Goal: Task Accomplishment & Management: Manage account settings

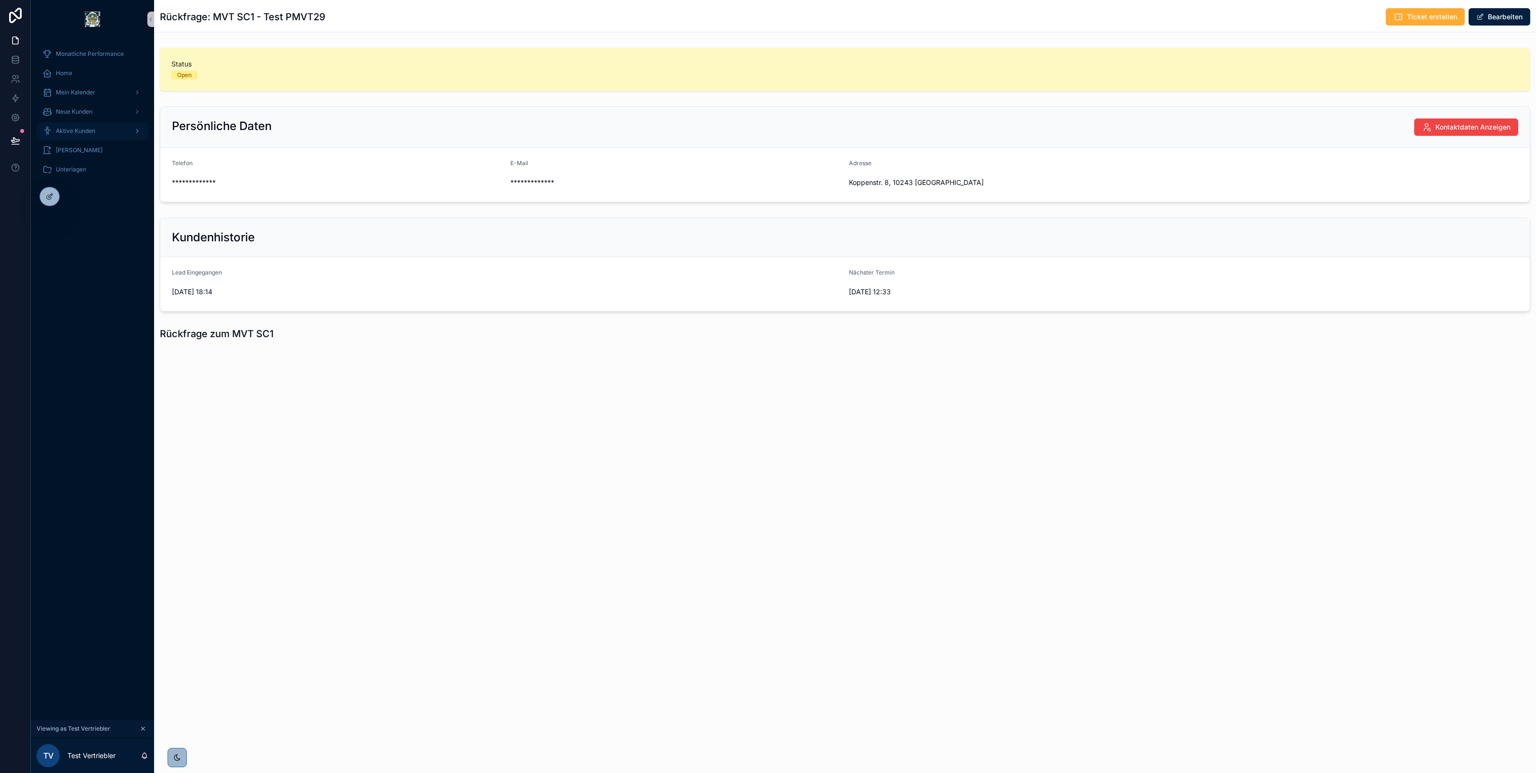
click at [82, 130] on span "Aktive Kunden" at bounding box center [75, 131] width 39 height 8
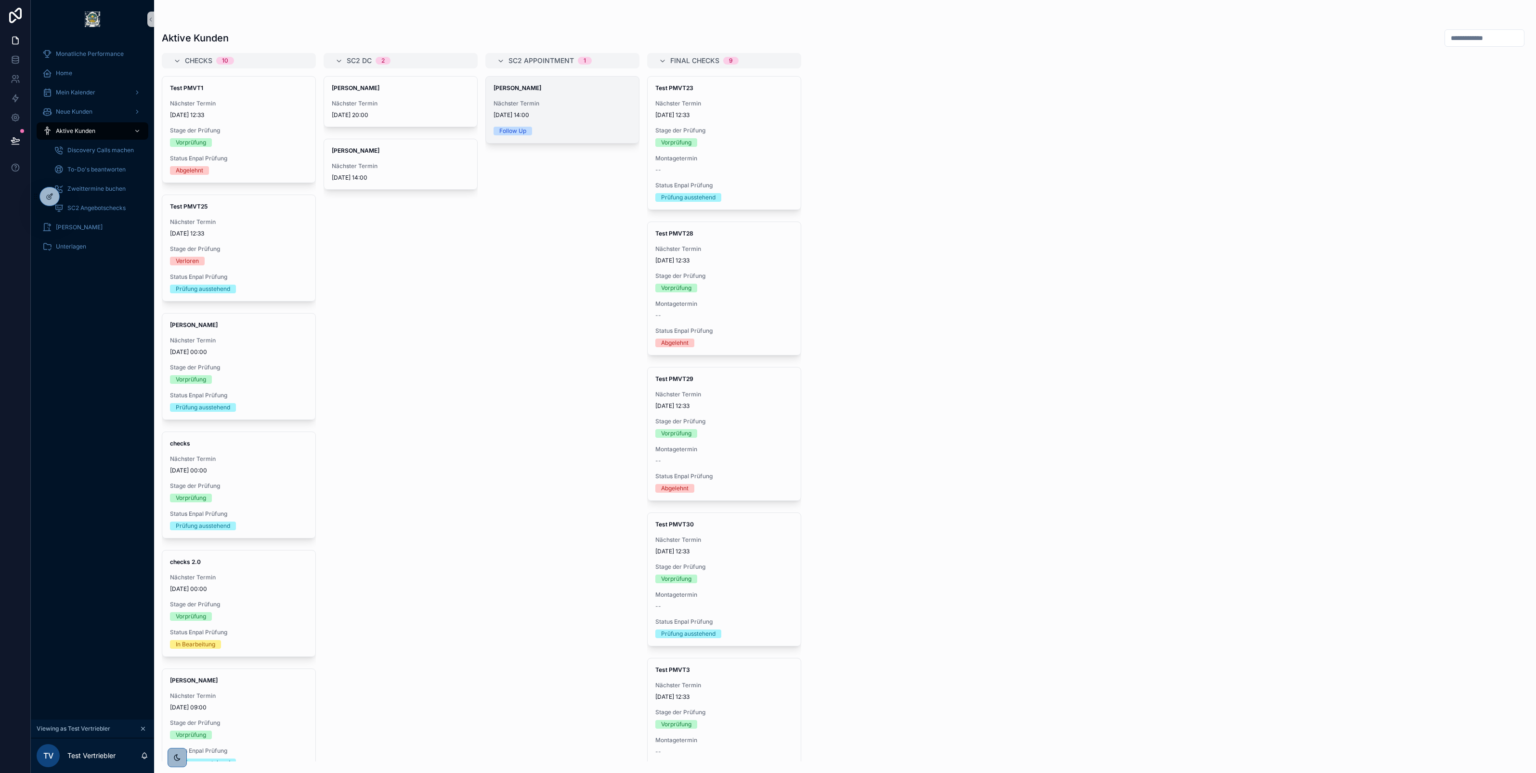
click at [514, 101] on span "Nächster Termin" at bounding box center [563, 104] width 138 height 8
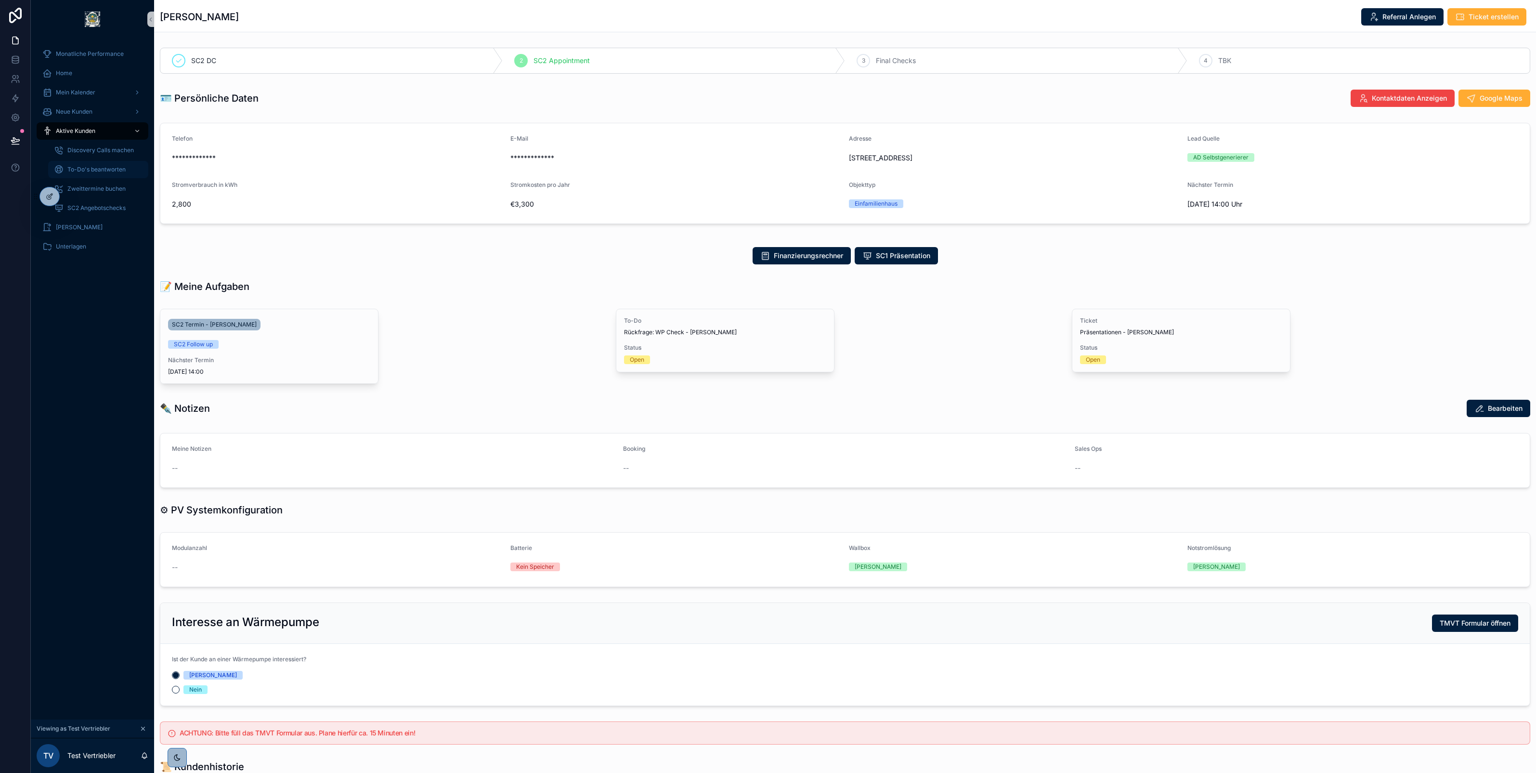
click at [97, 167] on span "To-Do's beantworten" at bounding box center [96, 170] width 58 height 8
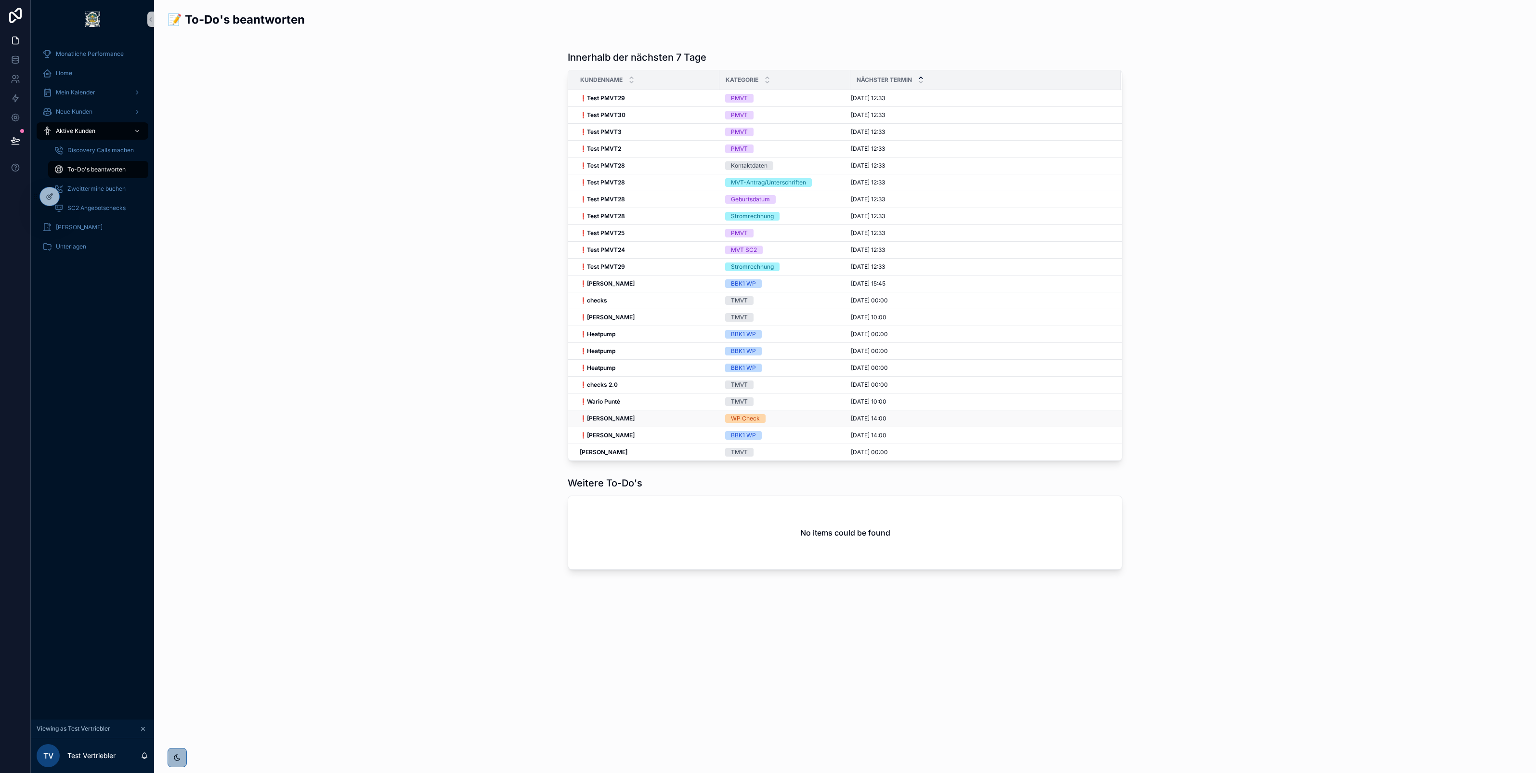
click at [673, 422] on div "❗[PERSON_NAME] ❗[PERSON_NAME]" at bounding box center [647, 419] width 134 height 8
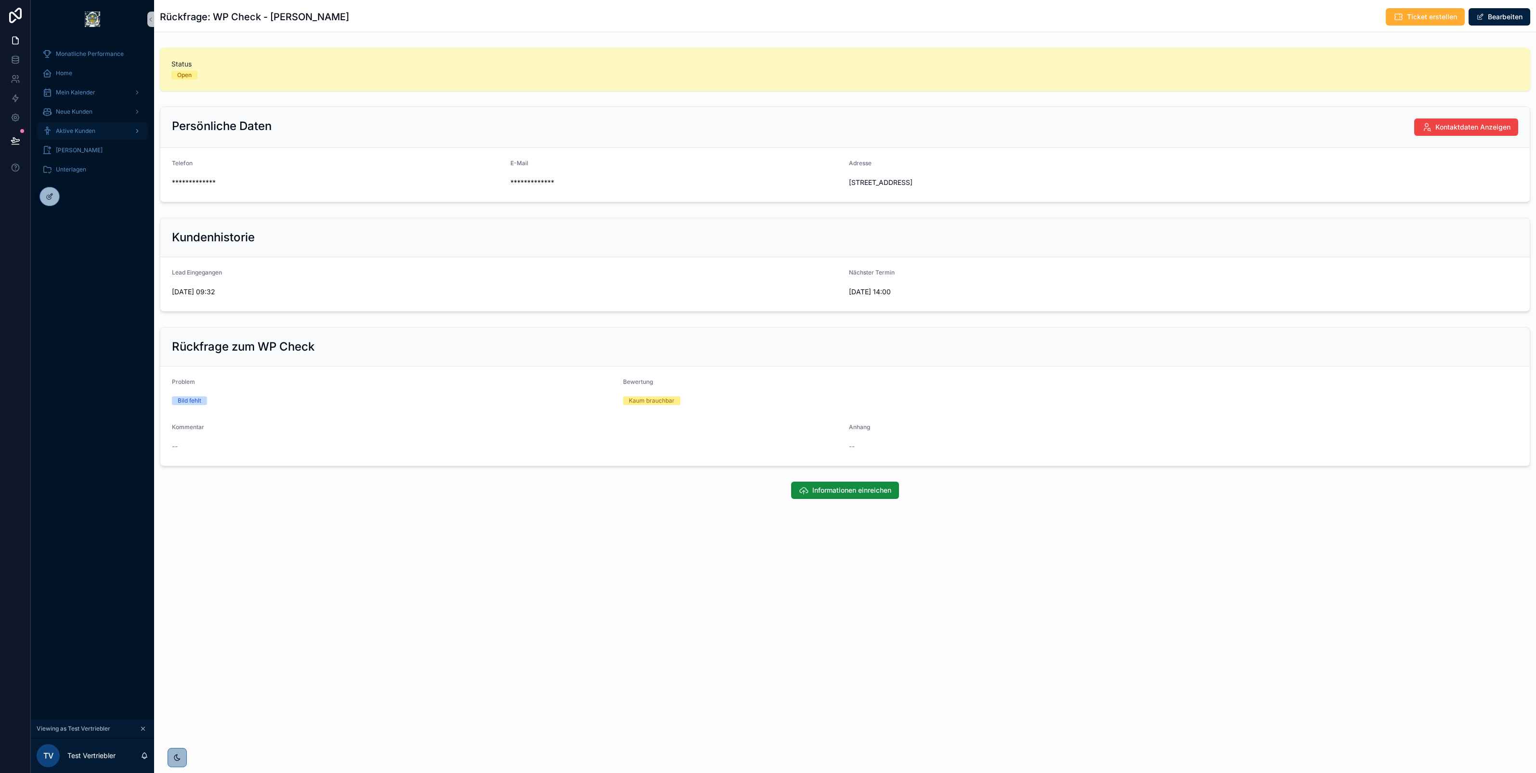
click at [89, 131] on span "Aktive Kunden" at bounding box center [75, 131] width 39 height 8
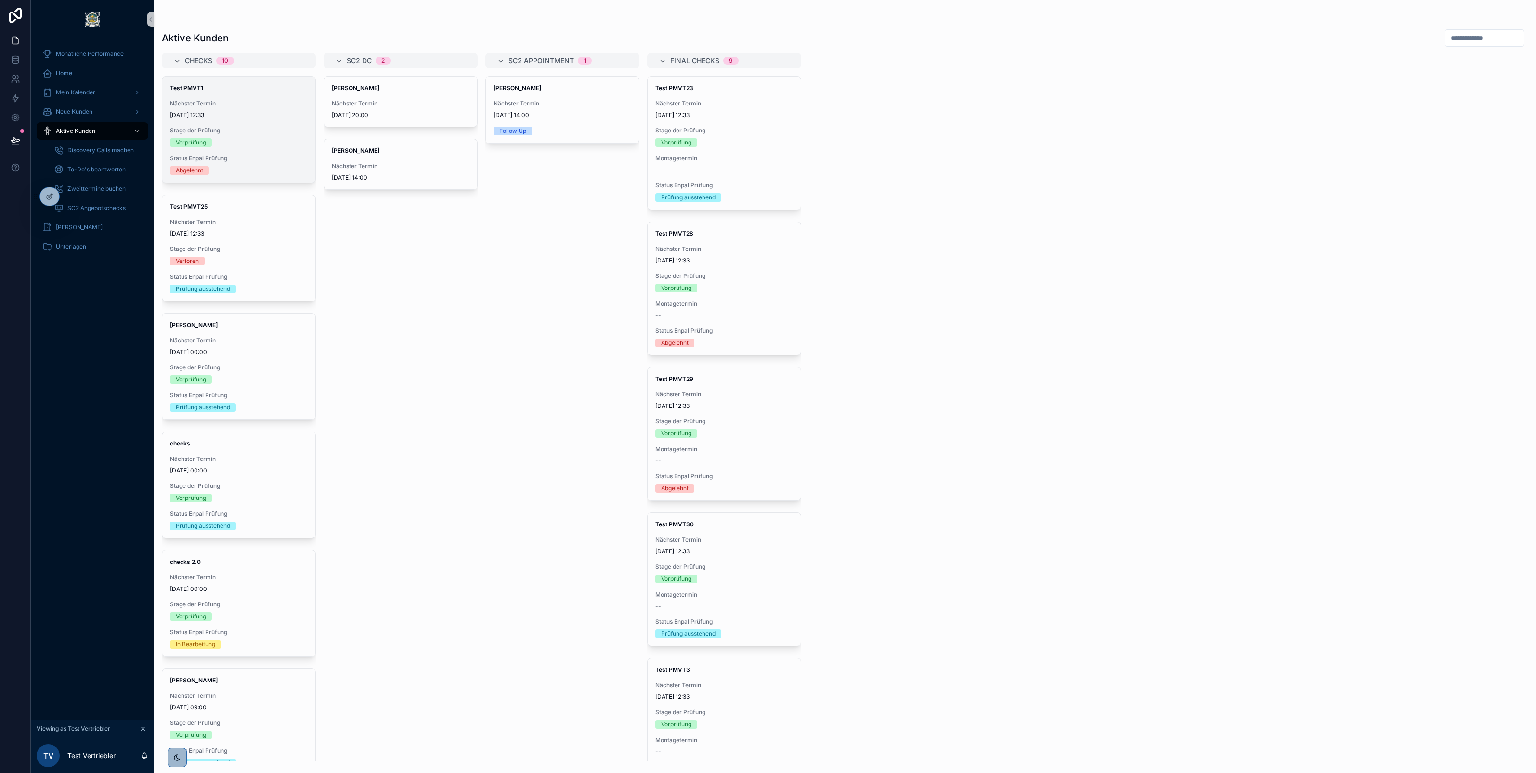
click at [240, 113] on span "[DATE] 12:33" at bounding box center [239, 115] width 138 height 8
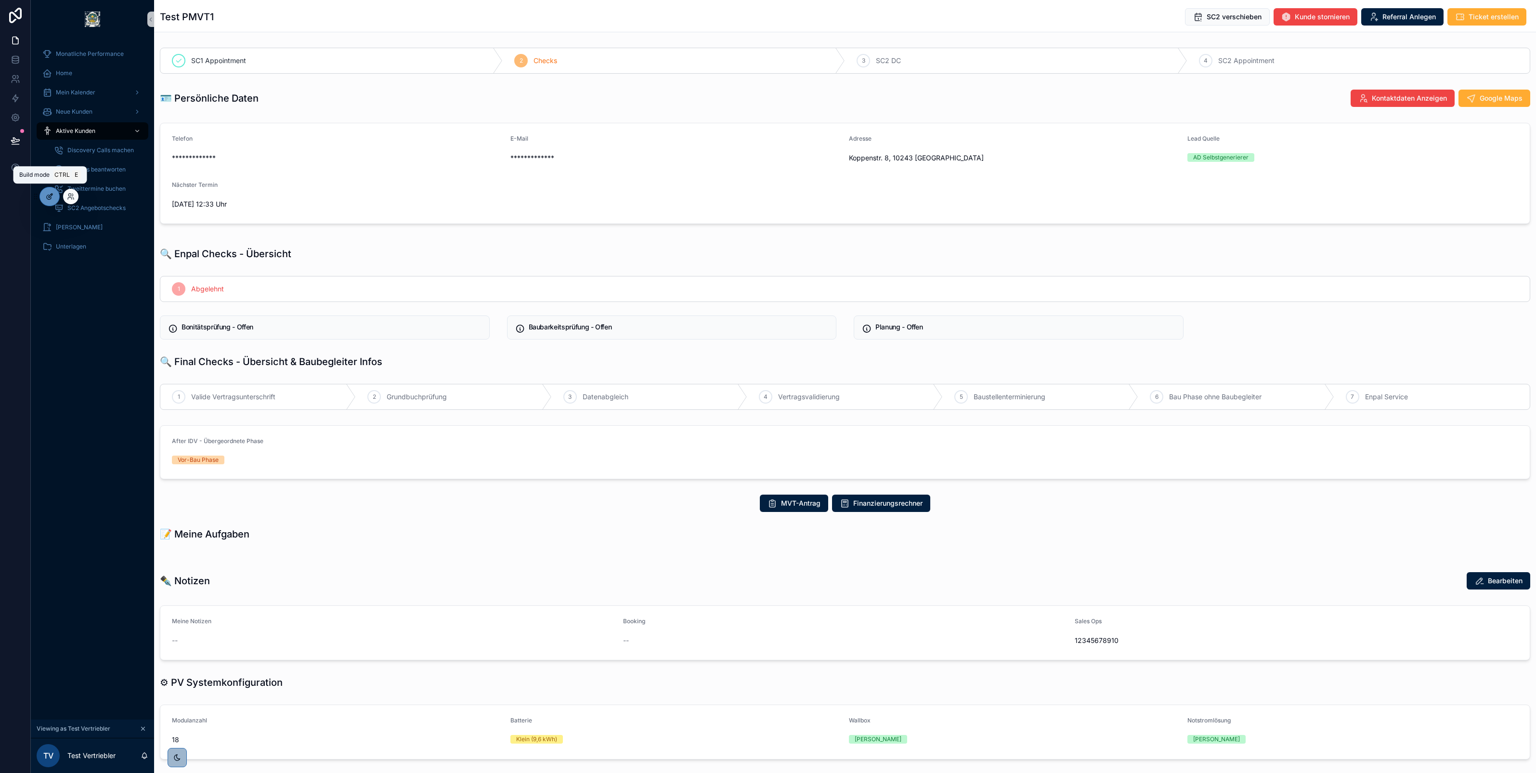
click at [46, 196] on icon at bounding box center [50, 197] width 8 height 8
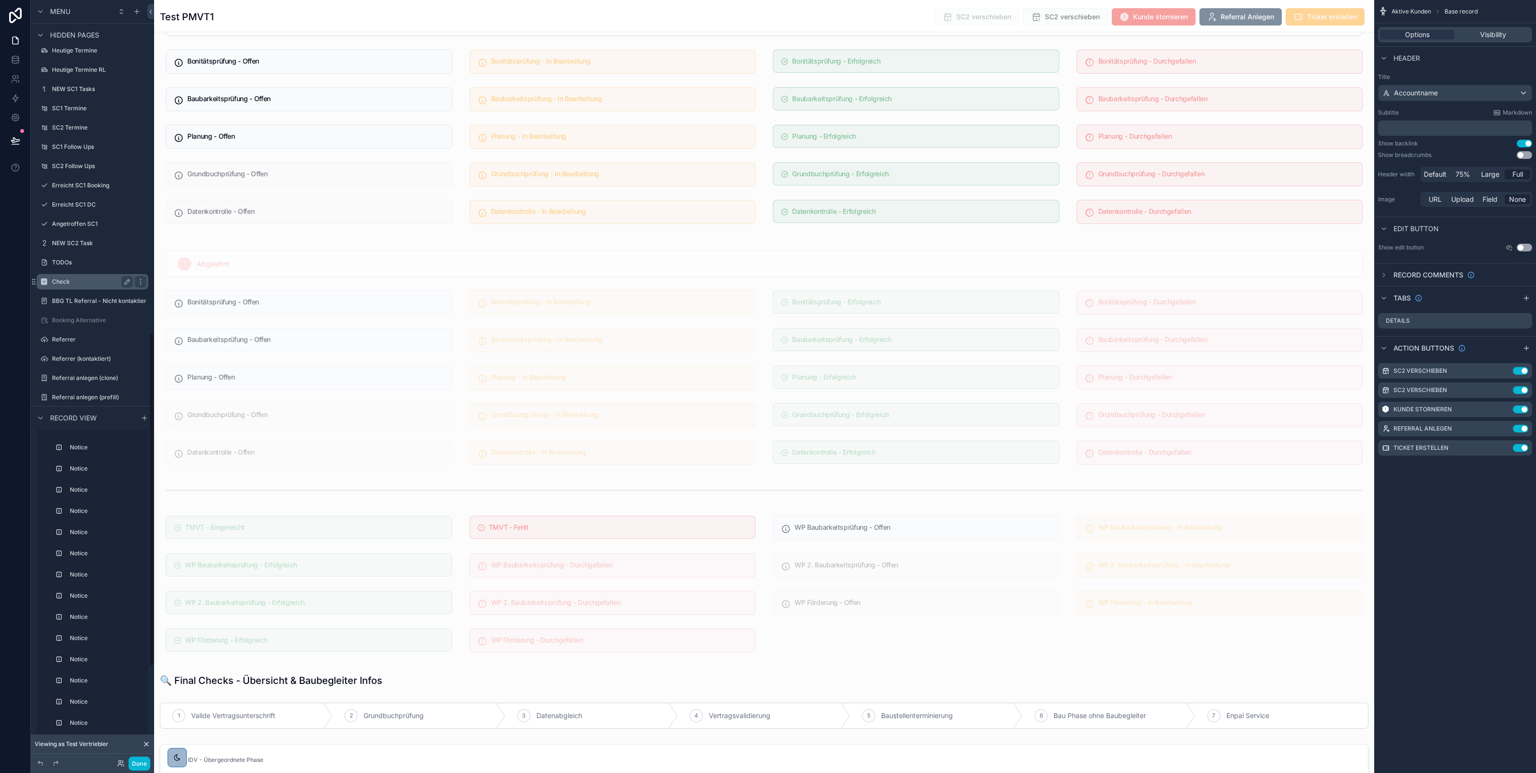
scroll to position [760, 0]
click at [82, 246] on label "NEW SC2 Task" at bounding box center [90, 247] width 77 height 8
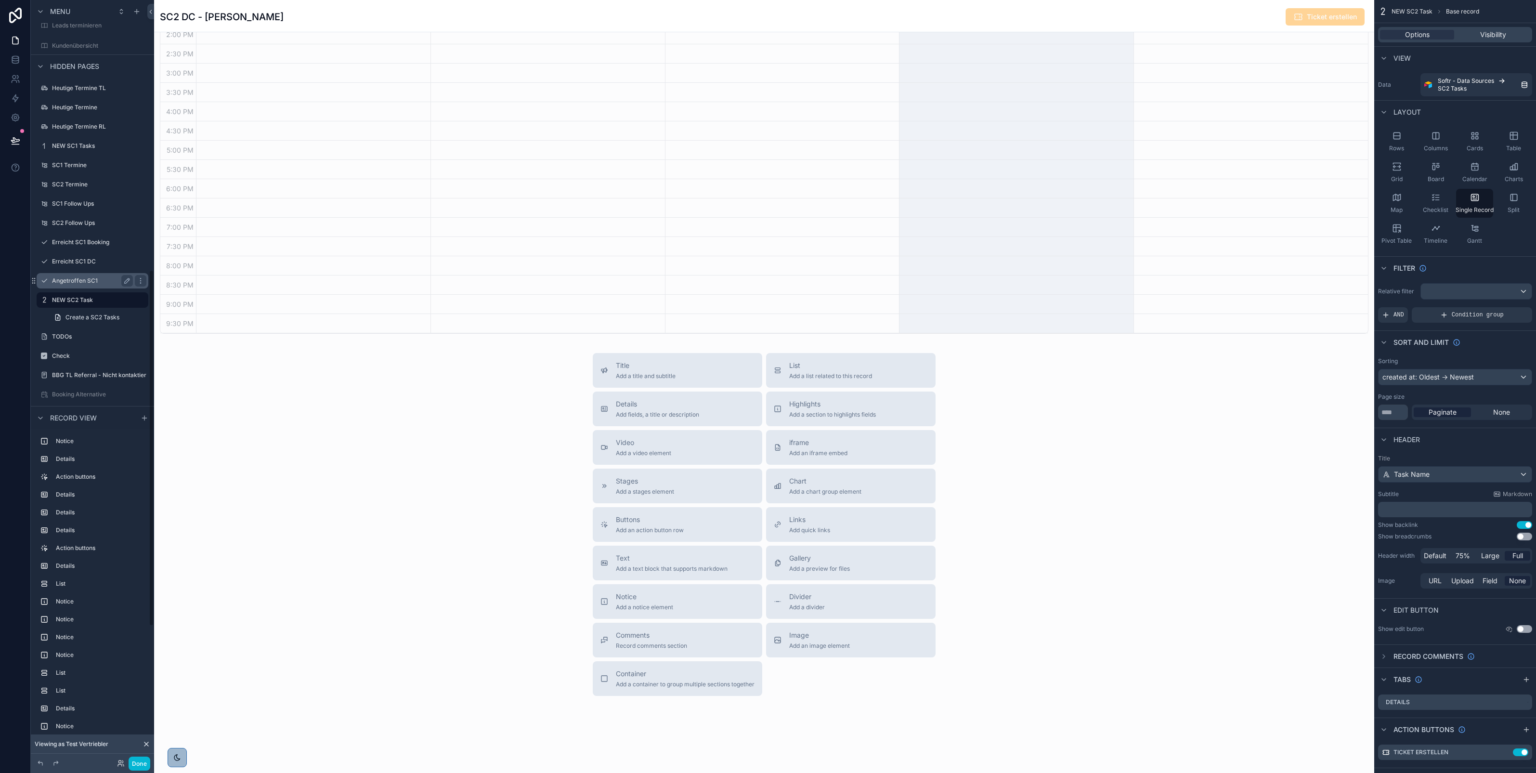
scroll to position [576, 0]
click at [79, 335] on label "TODOs" at bounding box center [90, 336] width 77 height 8
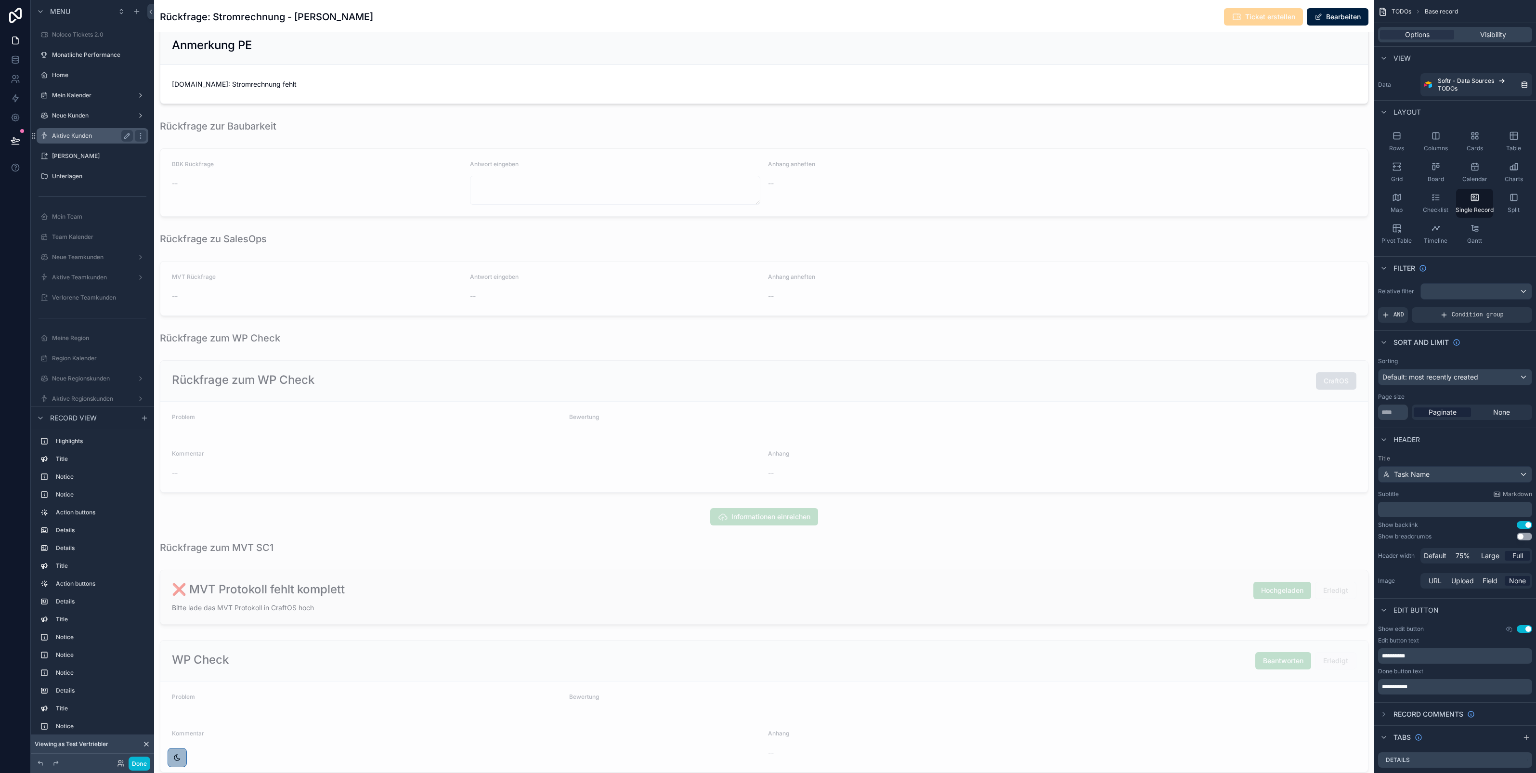
click at [80, 132] on label "Aktive Kunden" at bounding box center [90, 136] width 77 height 8
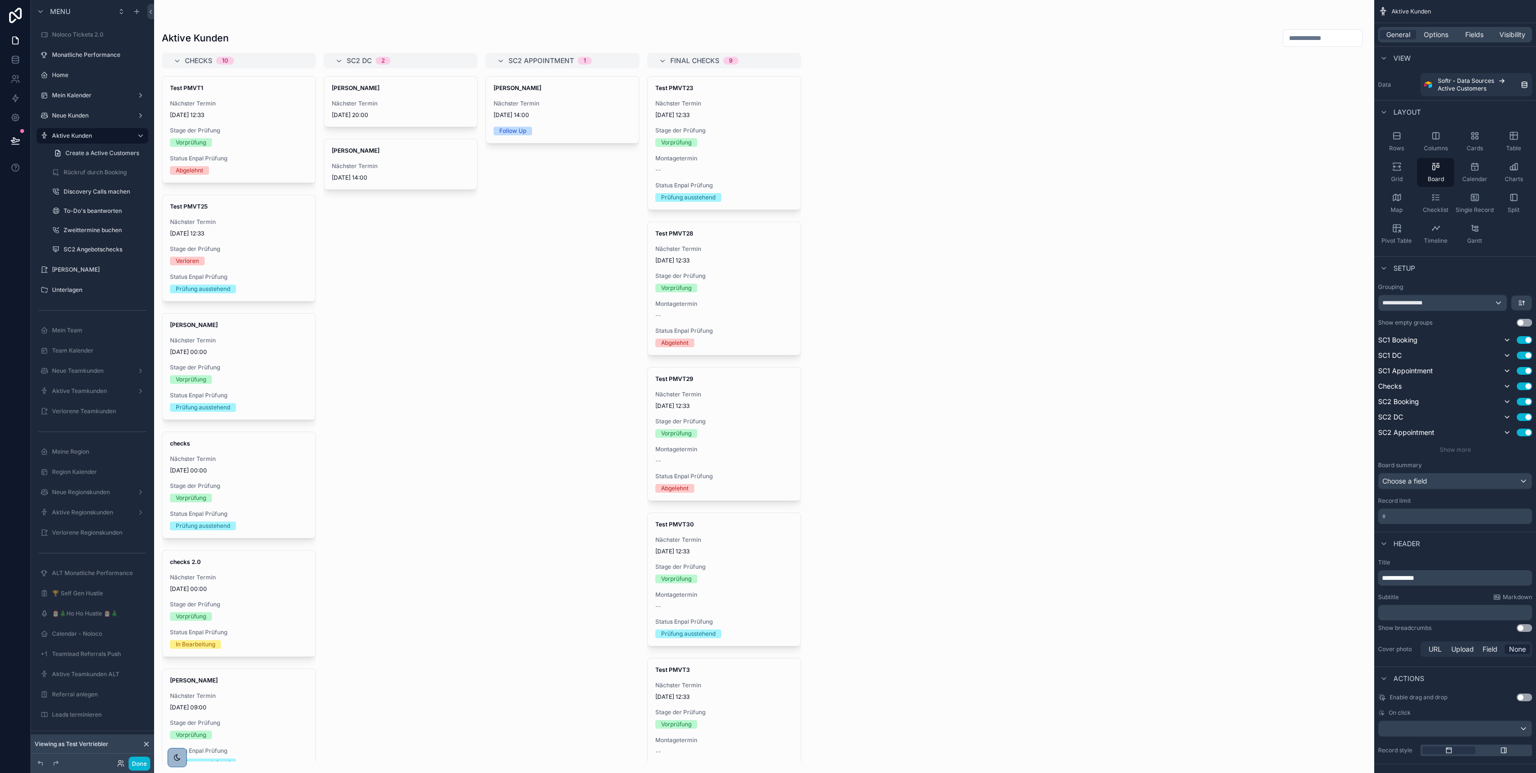
click at [382, 111] on div "scrollable content" at bounding box center [764, 386] width 1220 height 773
click at [383, 107] on div "Nächster Termin [DATE] 20:00" at bounding box center [401, 109] width 138 height 19
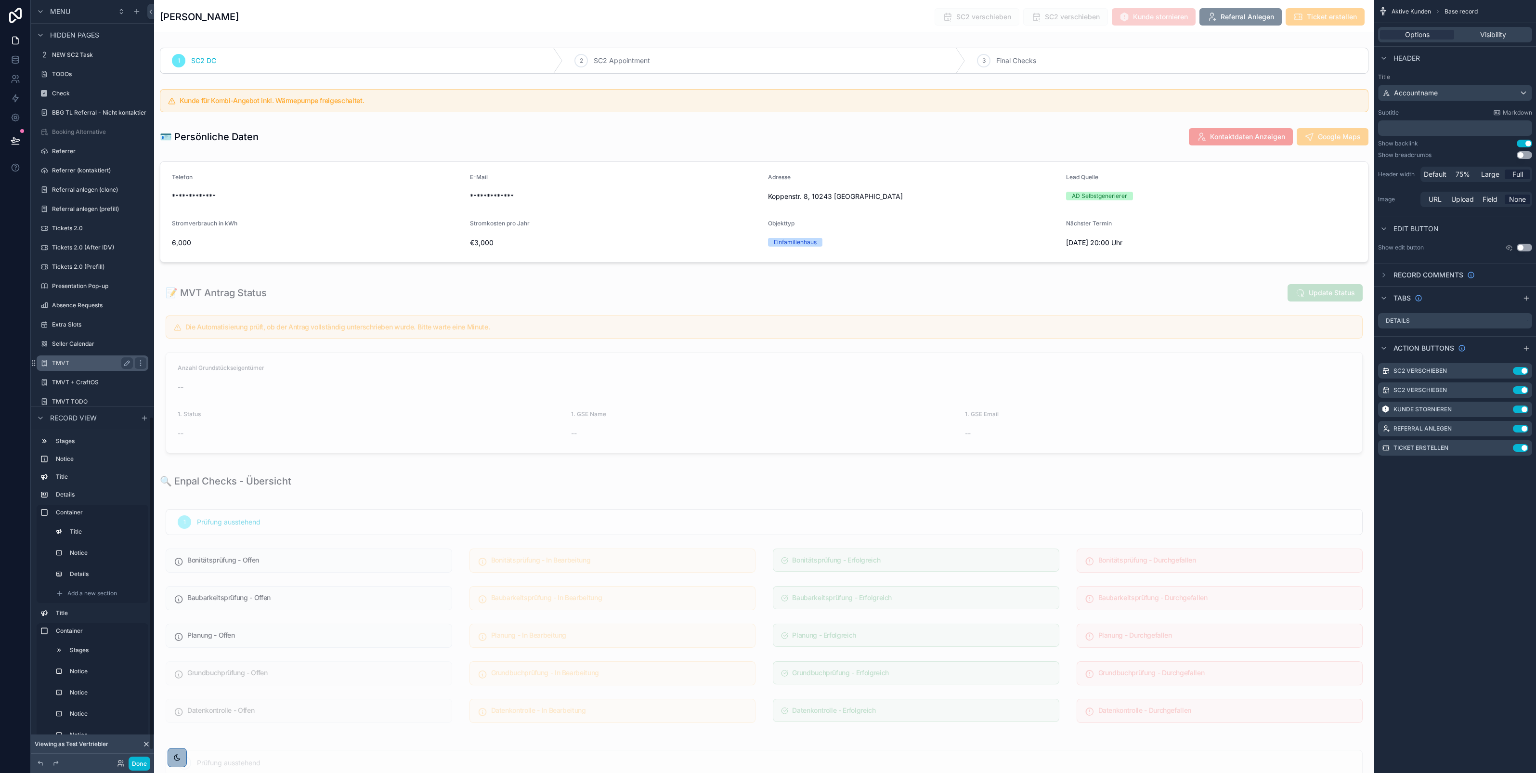
scroll to position [978, 0]
click at [70, 368] on div "TMVT TODO" at bounding box center [93, 375] width 108 height 15
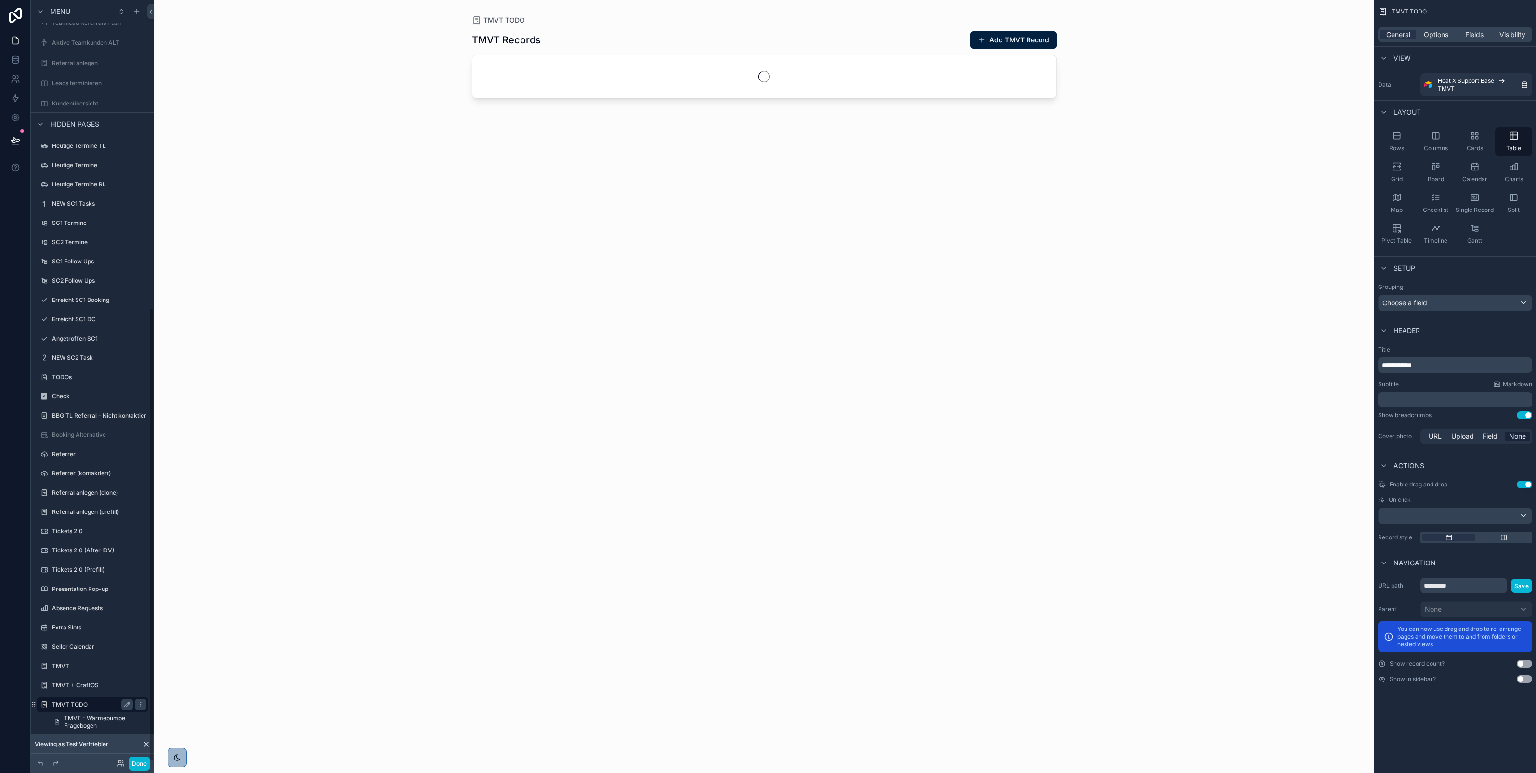
scroll to position [516, 0]
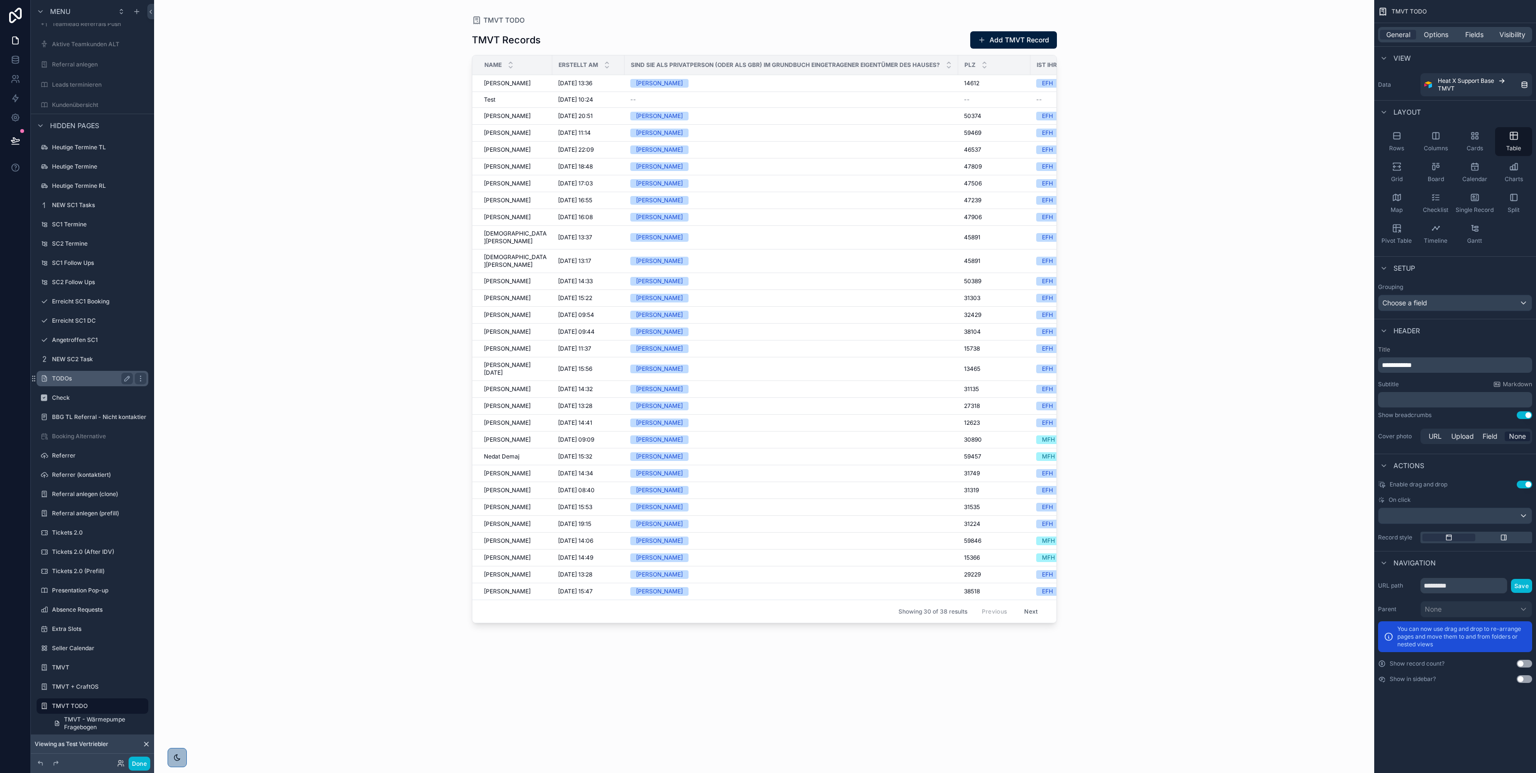
click at [71, 375] on label "TODOs" at bounding box center [90, 379] width 77 height 8
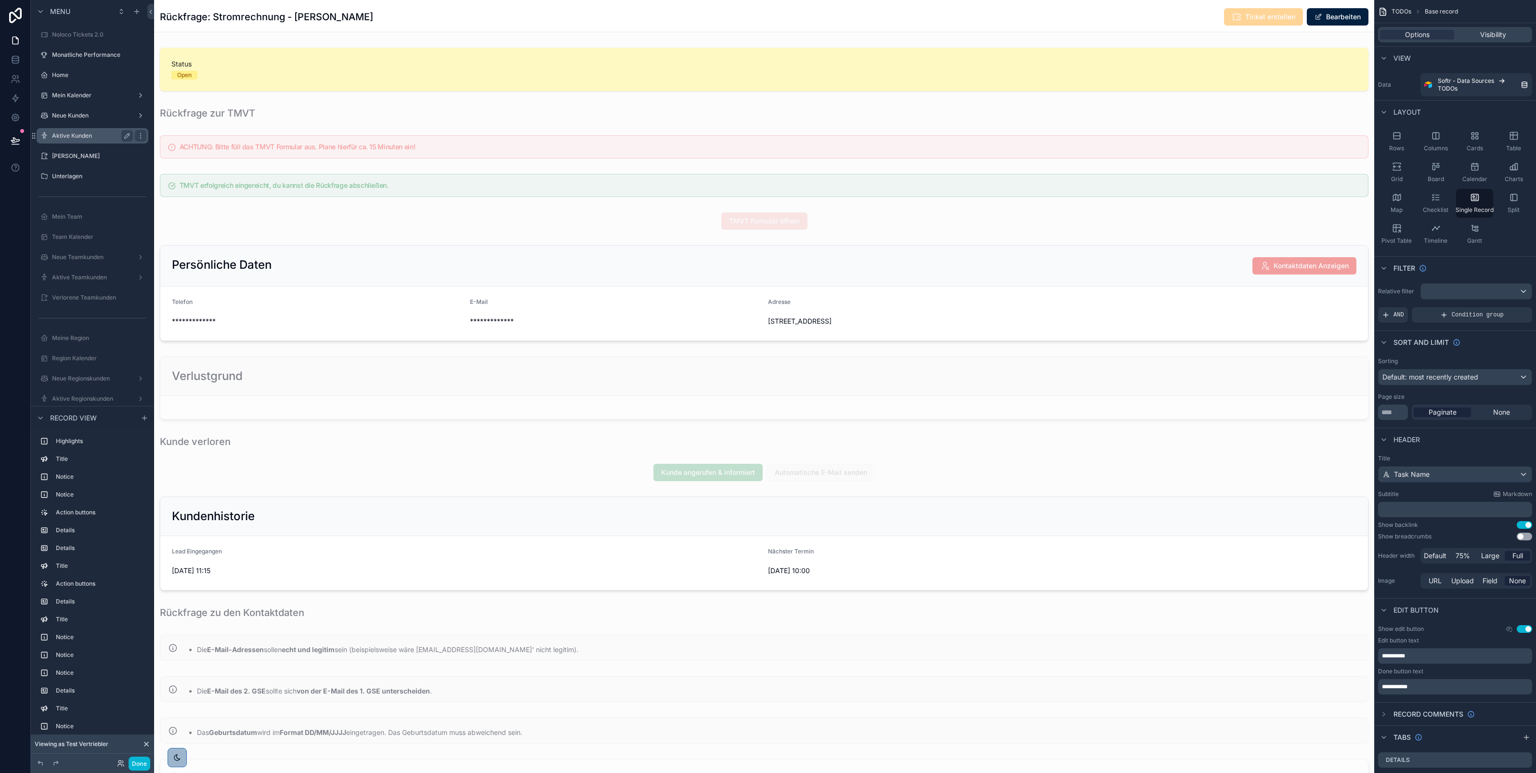
click at [75, 136] on label "Aktive Kunden" at bounding box center [90, 136] width 77 height 8
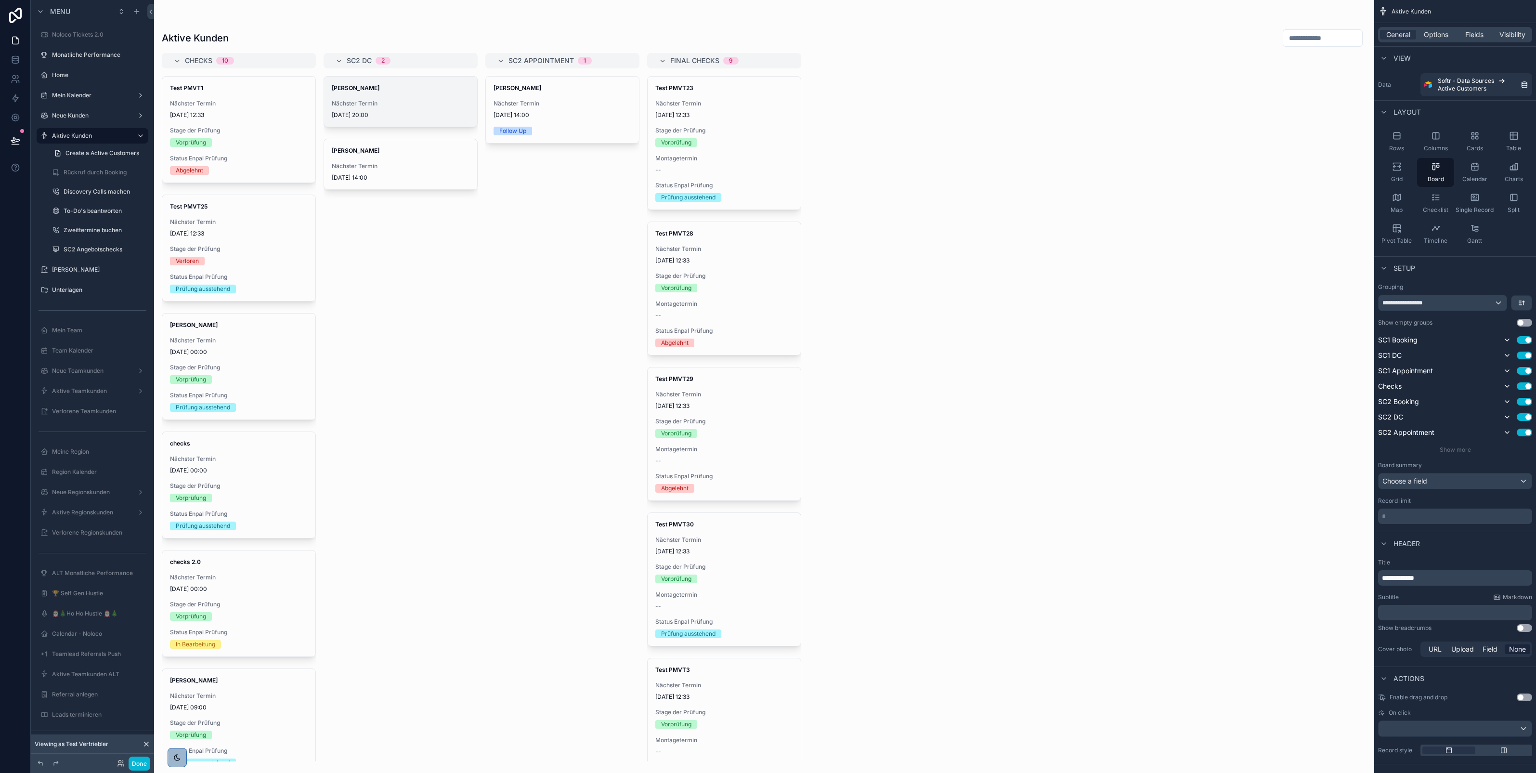
click at [389, 112] on span "[DATE] 20:00" at bounding box center [401, 115] width 138 height 8
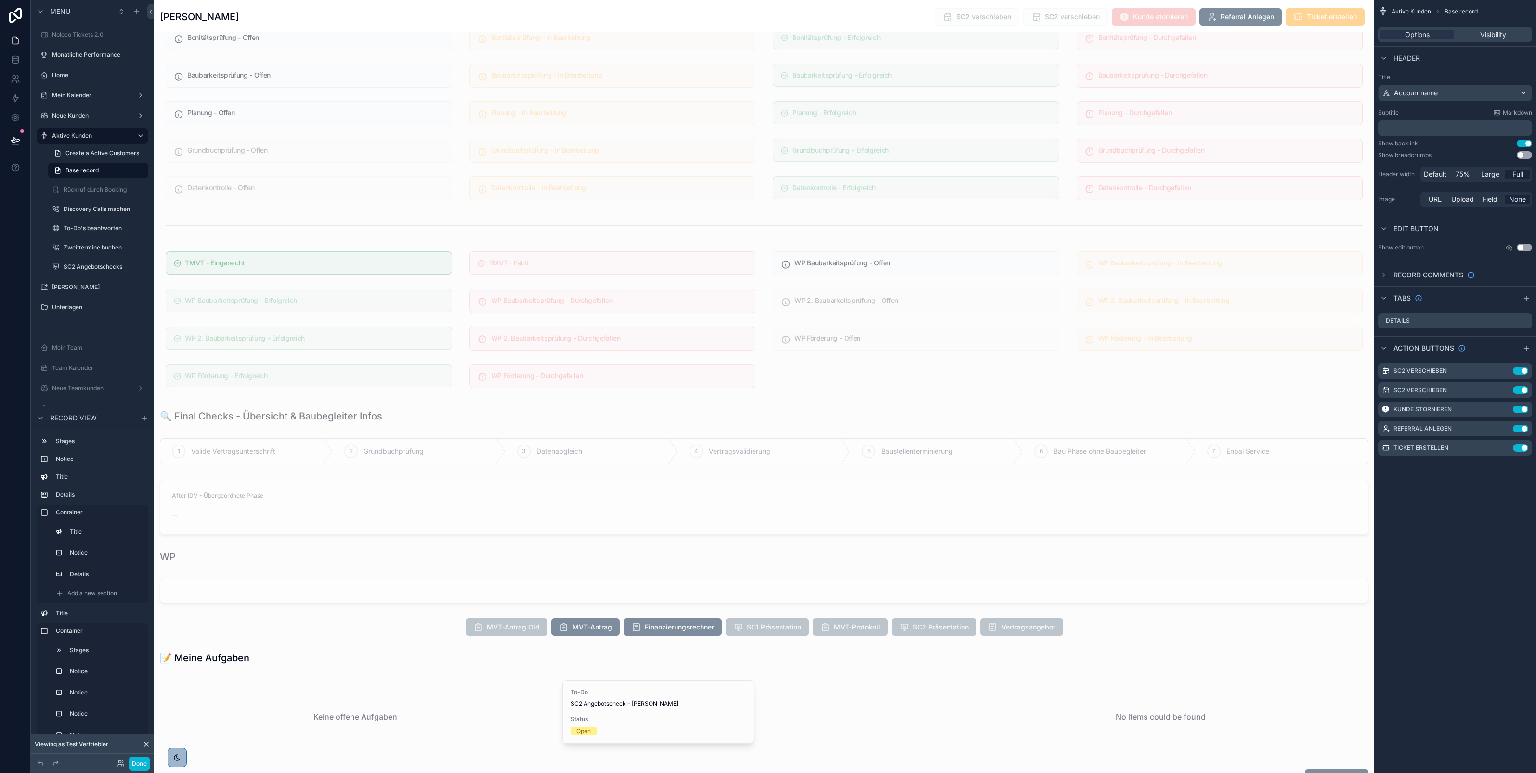
scroll to position [652, 0]
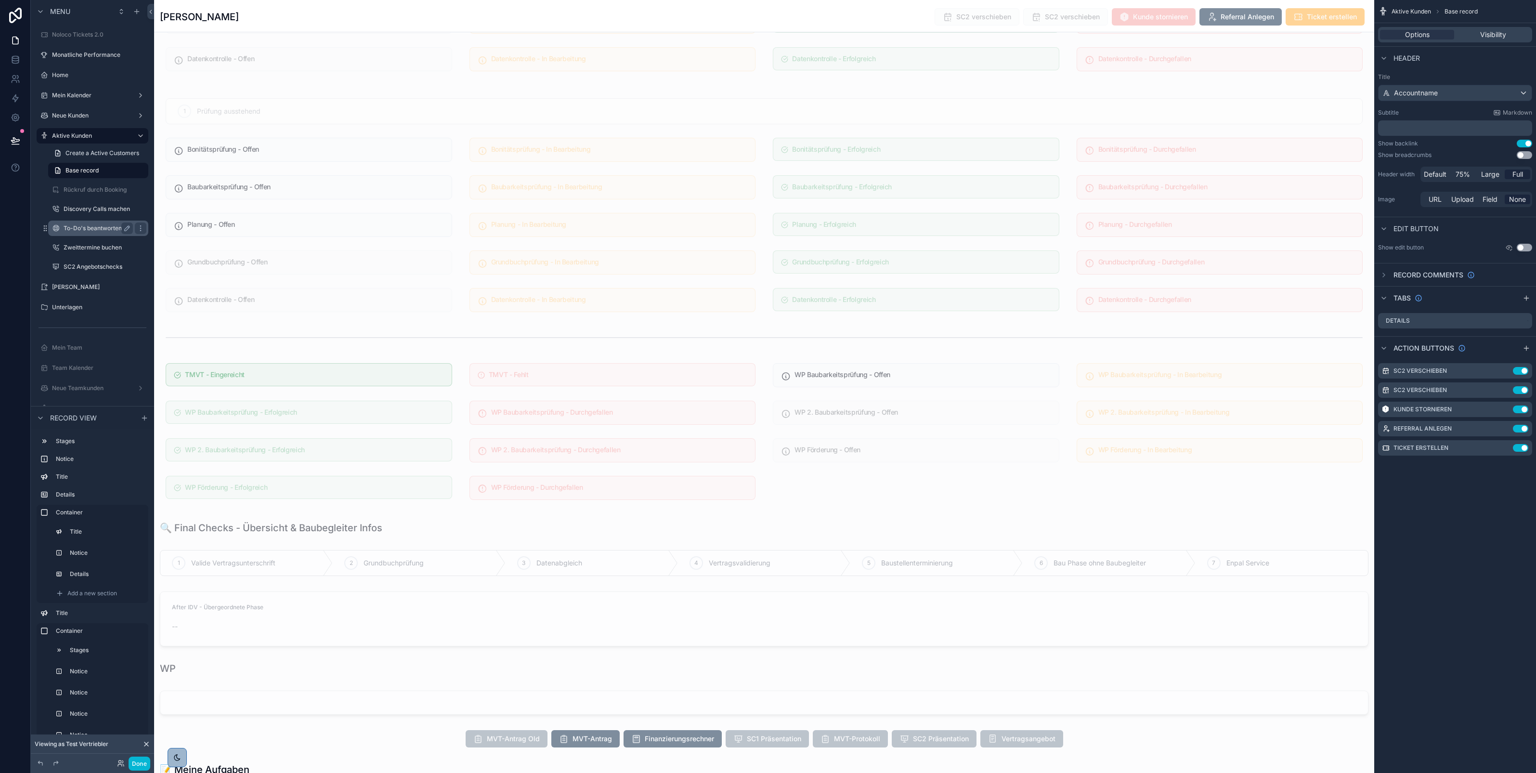
click at [80, 228] on label "To-Do's beantworten" at bounding box center [97, 228] width 66 height 8
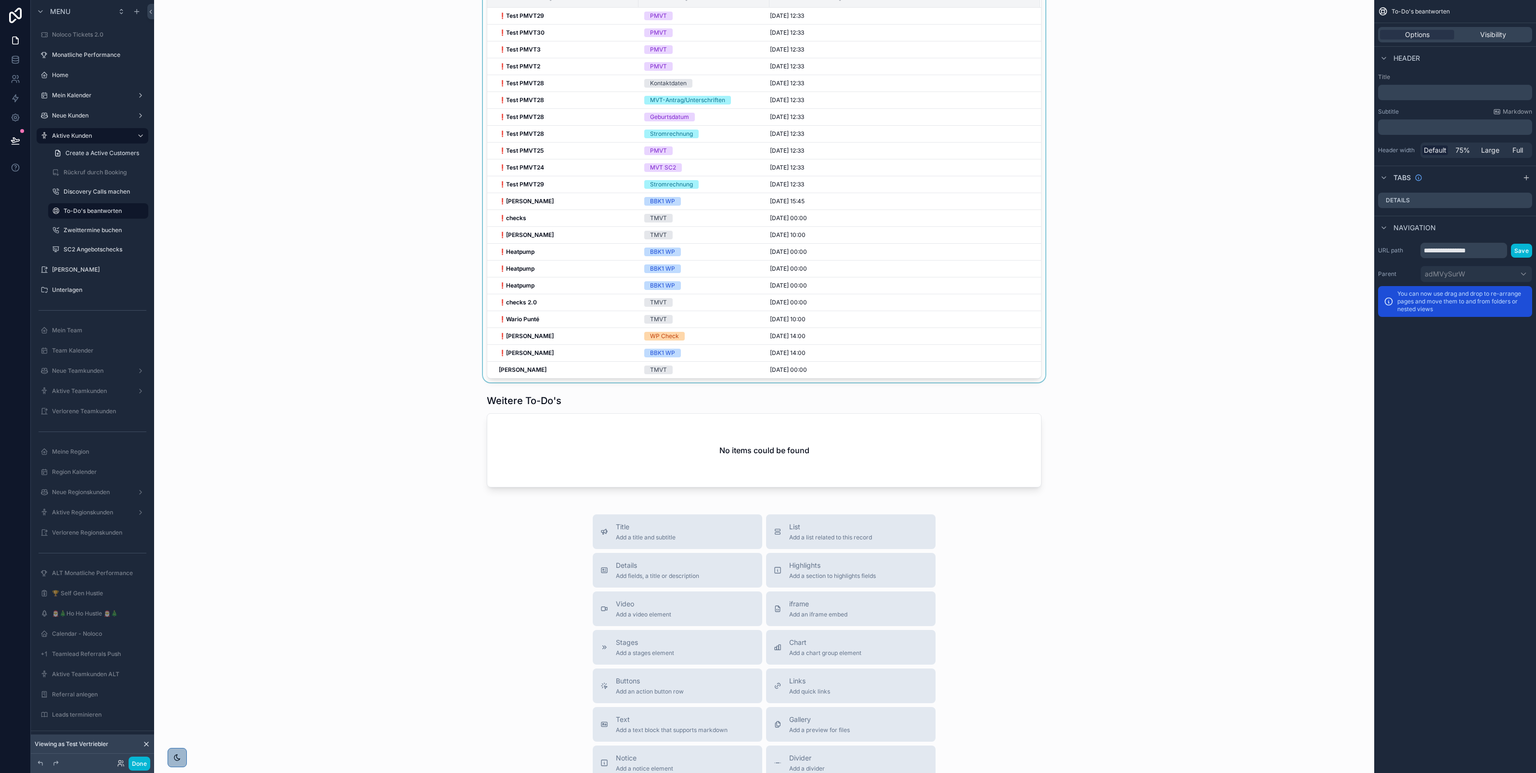
scroll to position [82, 0]
click at [569, 340] on div "scrollable content" at bounding box center [764, 174] width 1205 height 418
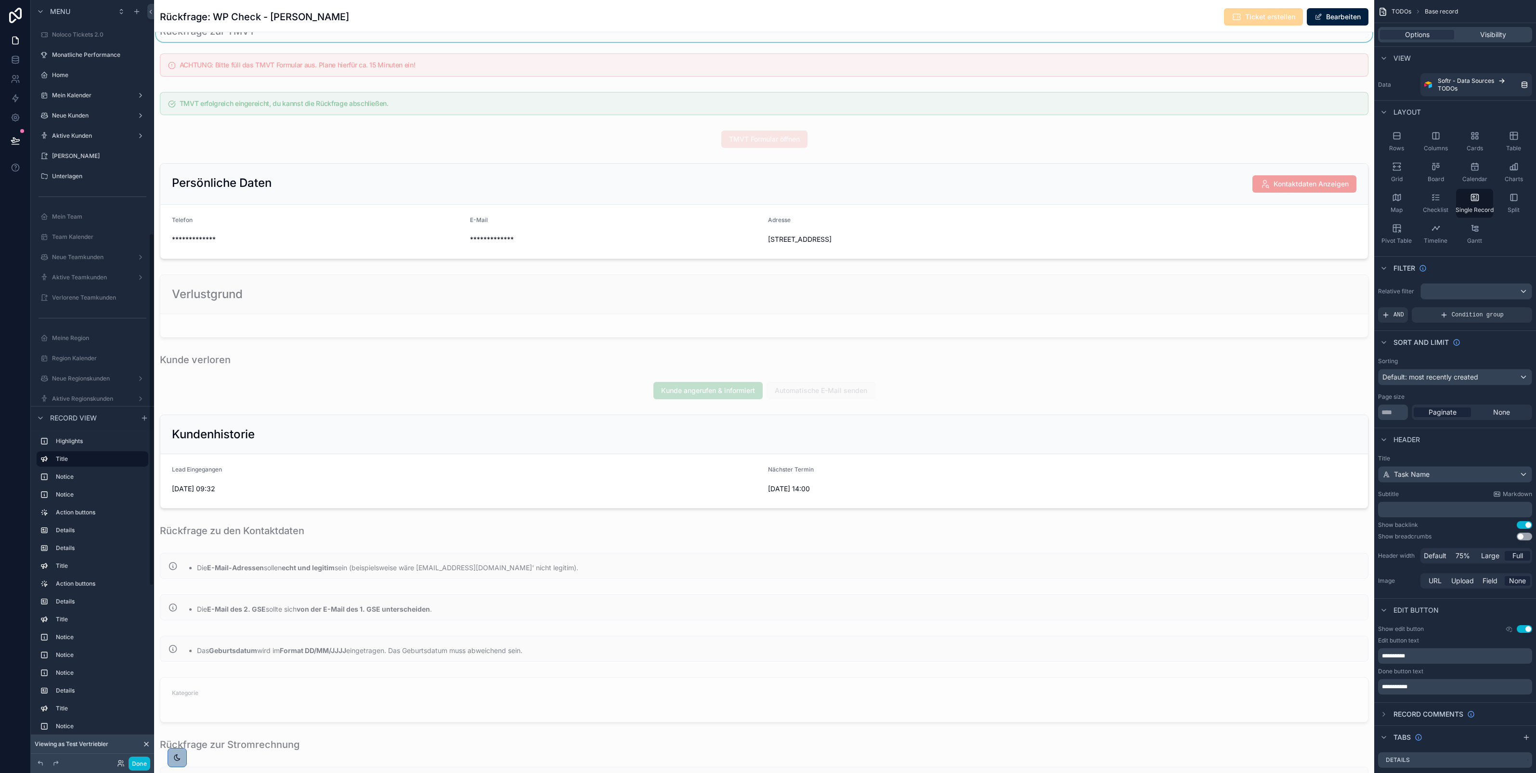
scroll to position [503, 0]
click at [135, 764] on button "Done" at bounding box center [140, 764] width 22 height 14
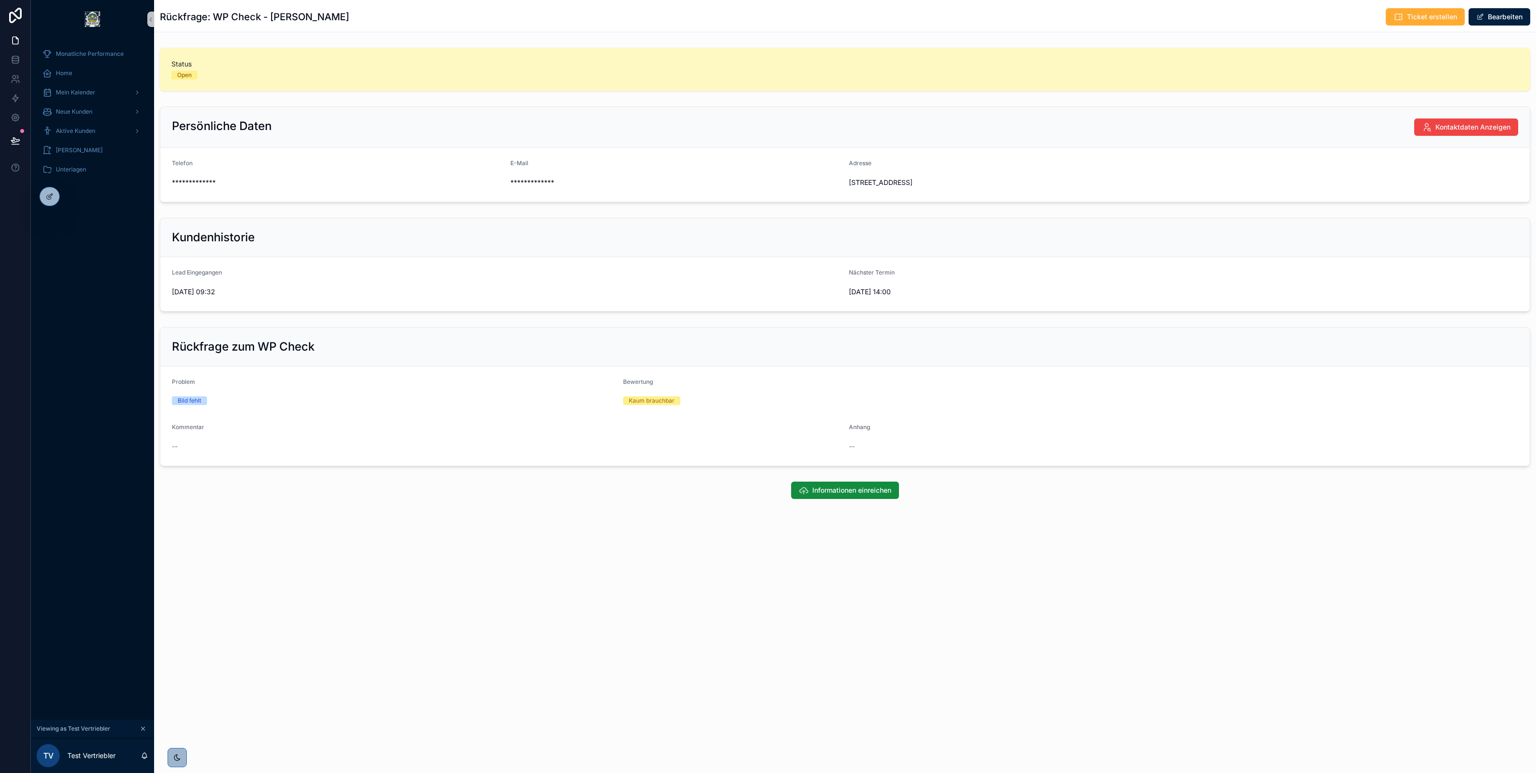
scroll to position [0, 0]
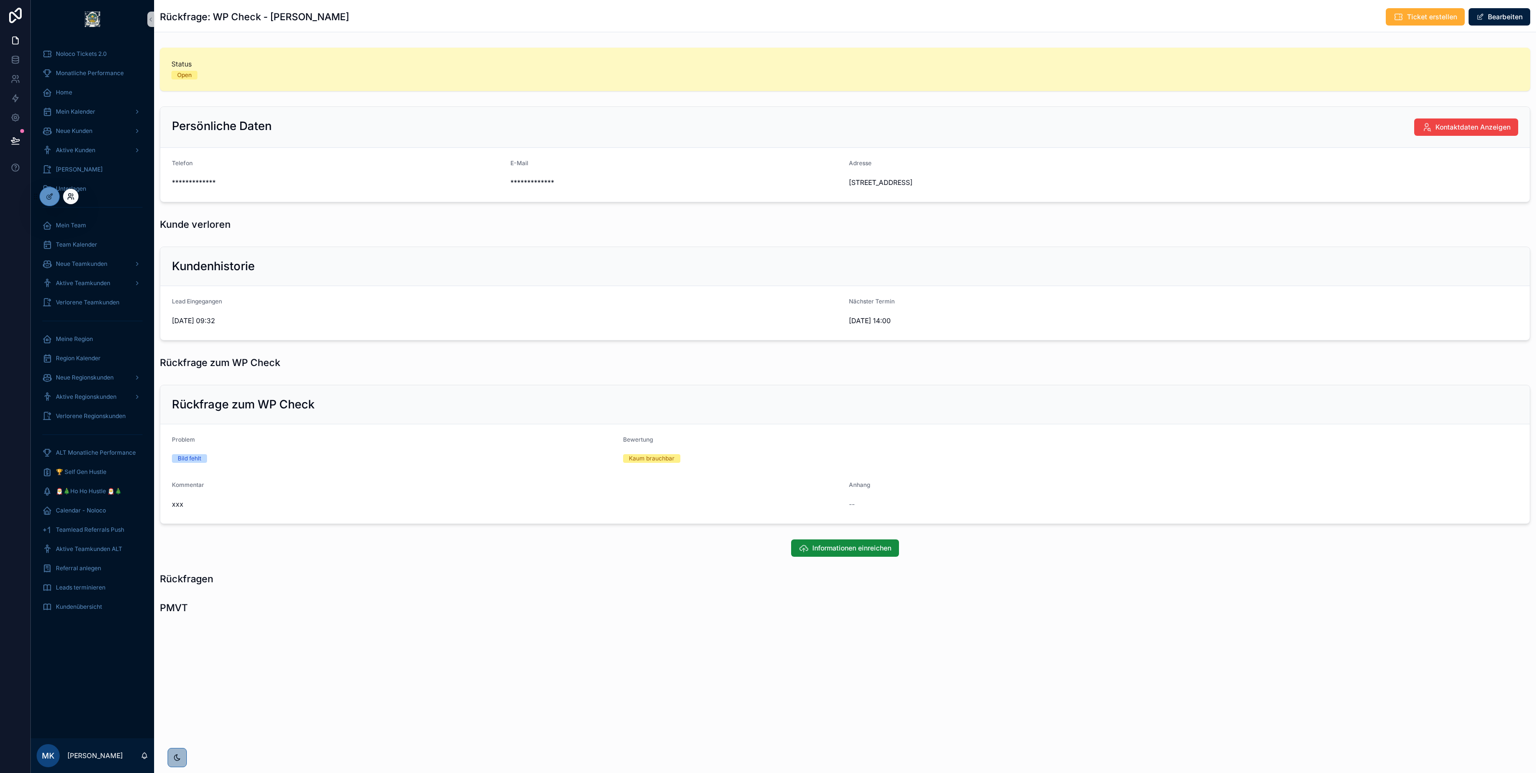
click at [72, 197] on icon at bounding box center [71, 197] width 8 height 8
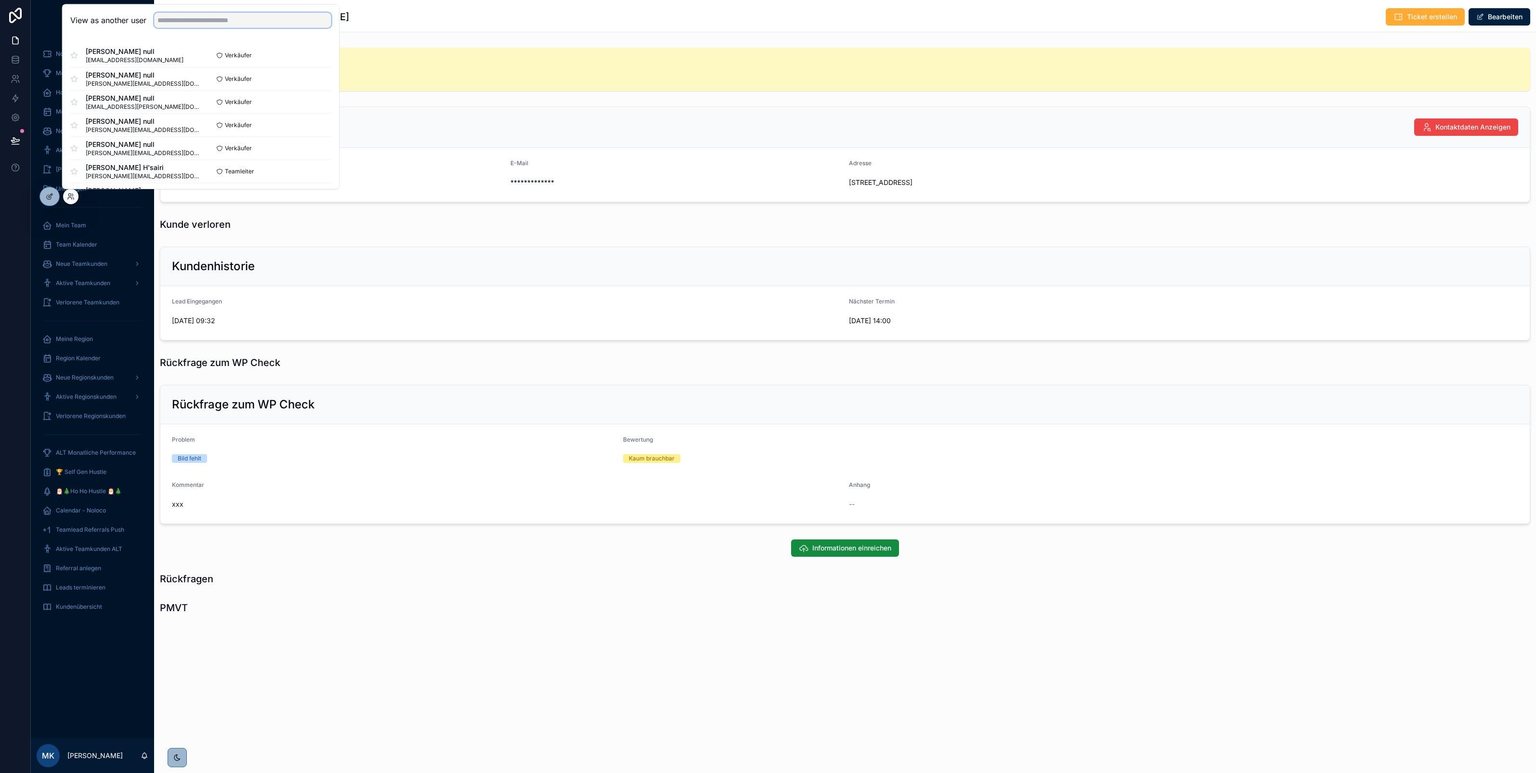
click at [199, 26] on input "text" at bounding box center [242, 20] width 177 height 15
type input "****"
click at [321, 79] on button "Select" at bounding box center [318, 79] width 25 height 14
